Goal: Find specific page/section: Find specific page/section

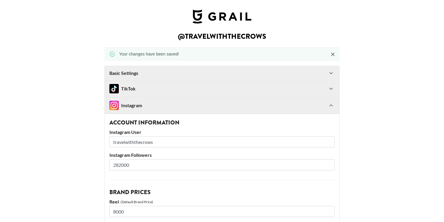
select select "USD"
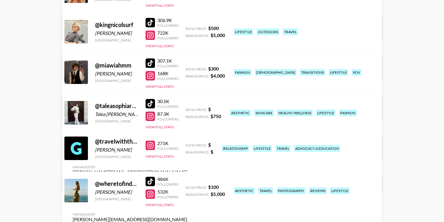
scroll to position [155, 0]
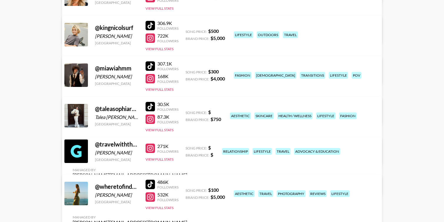
click at [153, 66] on div at bounding box center [150, 65] width 9 height 9
click at [157, 88] on button "View Full Stats" at bounding box center [160, 89] width 28 height 4
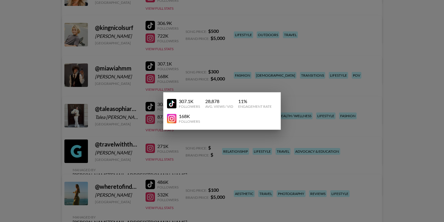
click at [175, 102] on img at bounding box center [171, 103] width 9 height 9
click at [12, 76] on div at bounding box center [222, 111] width 444 height 222
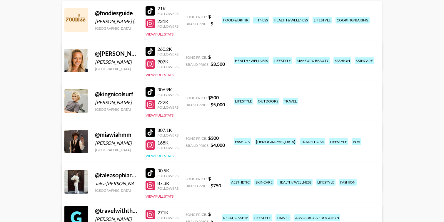
scroll to position [95, 0]
